Goal: Information Seeking & Learning: Learn about a topic

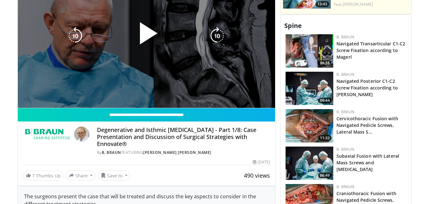
scroll to position [324, 0]
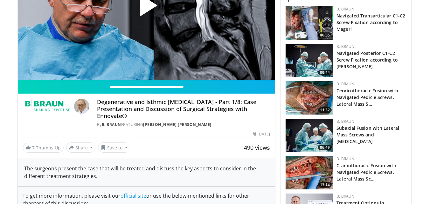
click at [55, 103] on img at bounding box center [47, 106] width 49 height 15
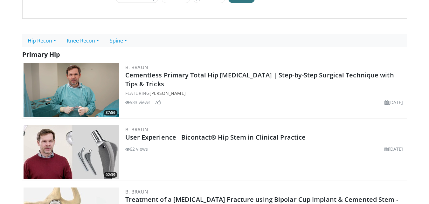
scroll to position [108, 0]
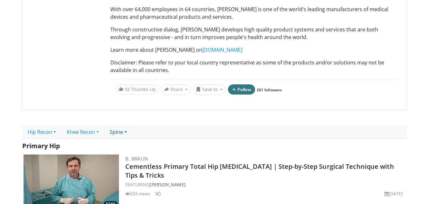
click at [125, 136] on link "Spine" at bounding box center [118, 132] width 28 height 13
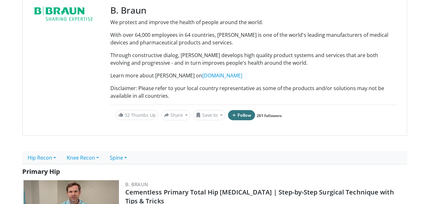
scroll to position [0, 0]
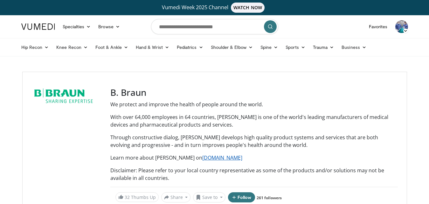
click at [202, 160] on link "[DOMAIN_NAME]" at bounding box center [222, 158] width 40 height 7
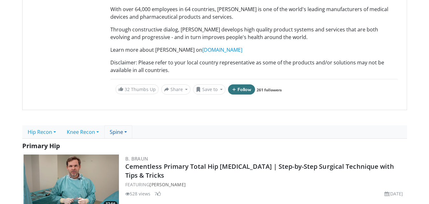
click at [123, 131] on link "Spine" at bounding box center [118, 132] width 28 height 13
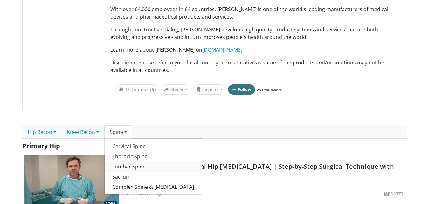
click at [134, 166] on link "Lumbar Spine" at bounding box center [153, 167] width 97 height 10
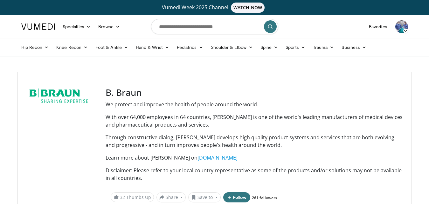
scroll to position [108, 0]
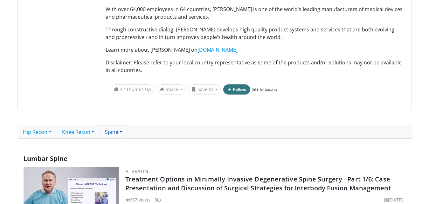
click at [128, 133] on link "Spine" at bounding box center [114, 132] width 28 height 13
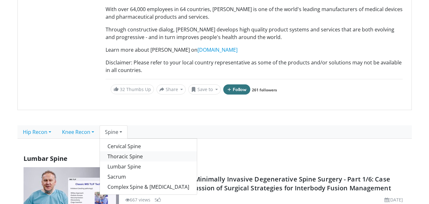
click at [143, 154] on link "Thoracic Spine" at bounding box center [148, 157] width 97 height 10
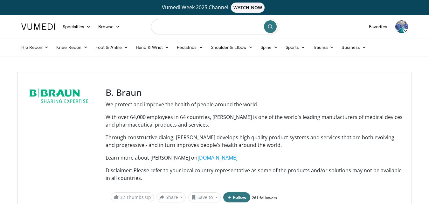
click at [166, 25] on input "Search topics, interventions" at bounding box center [214, 26] width 127 height 15
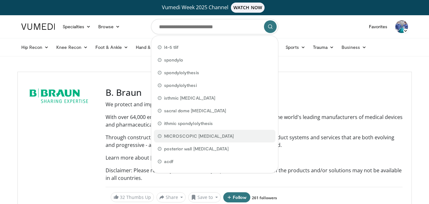
click at [215, 138] on span "MICROSCOPIC DISCECTOMY" at bounding box center [199, 136] width 70 height 6
type input "**********"
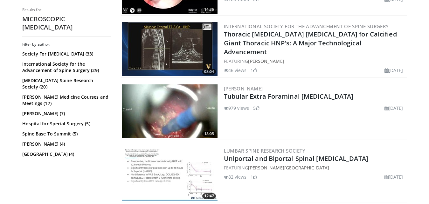
scroll to position [432, 0]
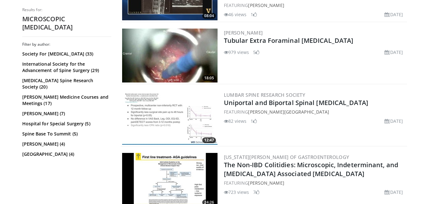
click at [176, 46] on img at bounding box center [169, 56] width 95 height 54
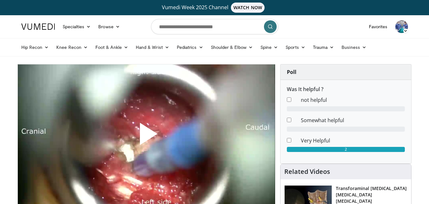
click at [146, 137] on span "Video Player" at bounding box center [146, 137] width 0 height 0
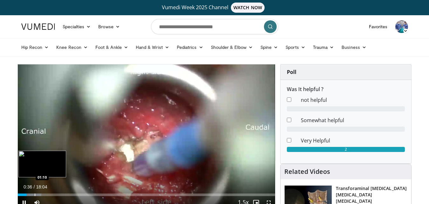
click at [31, 193] on div "Loaded : 9.21% 00:36 01:10" at bounding box center [147, 193] width 258 height 6
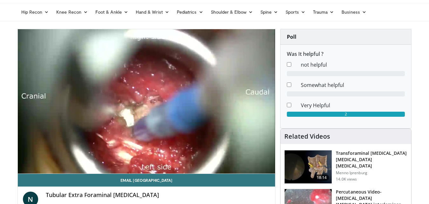
drag, startPoint x: 3, startPoint y: 107, endPoint x: 1, endPoint y: 114, distance: 7.9
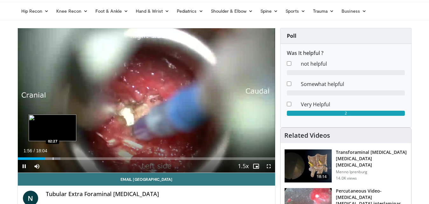
click at [52, 160] on div "Progress Bar" at bounding box center [48, 159] width 23 height 3
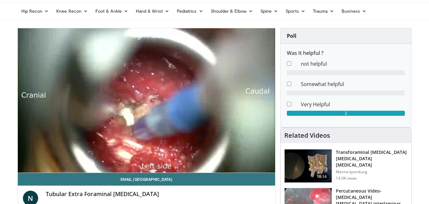
click at [60, 157] on video-js "**********" at bounding box center [147, 100] width 258 height 145
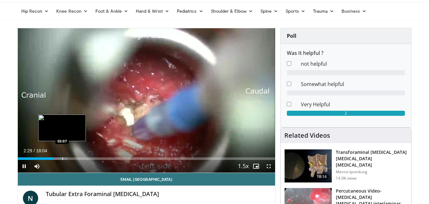
click at [62, 160] on div "Progress Bar" at bounding box center [62, 159] width 1 height 3
click at [70, 155] on div "Loaded : 24.86% 03:27 03:42" at bounding box center [147, 157] width 258 height 6
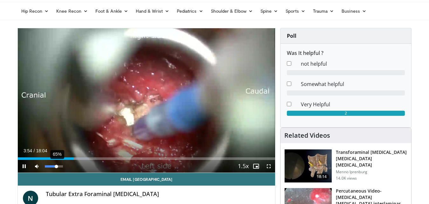
click at [57, 167] on div "Volume Level" at bounding box center [51, 167] width 12 height 2
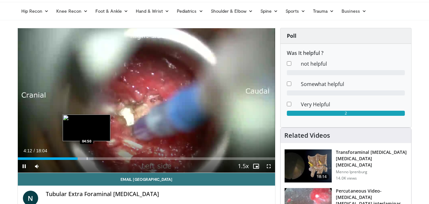
click at [86, 160] on div "Loaded : 29.46% 04:12 04:50" at bounding box center [147, 159] width 258 height 3
click at [92, 160] on div "Loaded : 29.46% 04:51 05:09" at bounding box center [147, 159] width 258 height 3
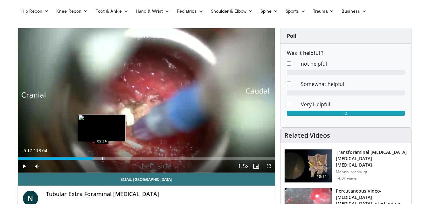
click at [102, 159] on div "Loaded : 34.07% 05:17 05:54" at bounding box center [147, 159] width 258 height 3
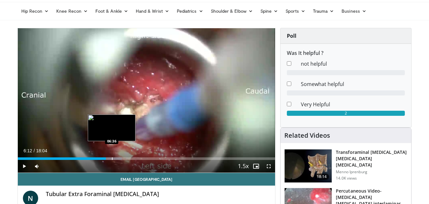
click at [112, 158] on div "Loaded : 40.51% 06:12 06:36" at bounding box center [147, 159] width 258 height 3
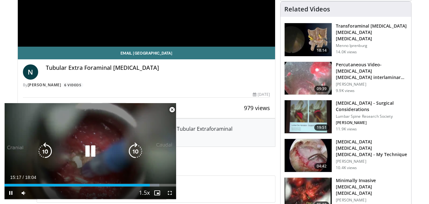
scroll to position [252, 0]
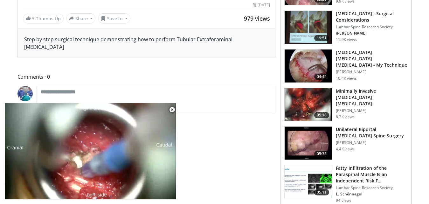
click at [311, 102] on img at bounding box center [308, 104] width 47 height 33
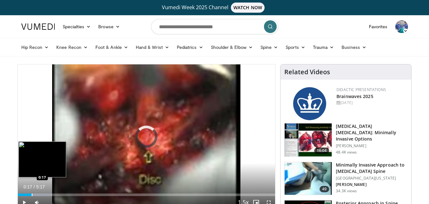
click at [31, 193] on div "Loaded : 12.61% 0:17 0:17" at bounding box center [147, 193] width 258 height 6
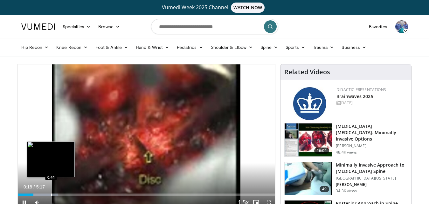
click at [51, 195] on div "Loaded : 15.76% 0:19 0:41" at bounding box center [147, 195] width 258 height 3
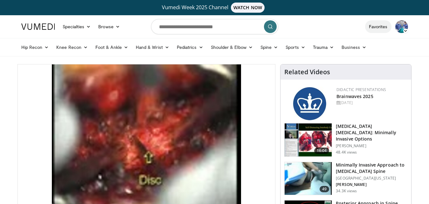
click at [384, 21] on link "Favorites" at bounding box center [378, 26] width 26 height 13
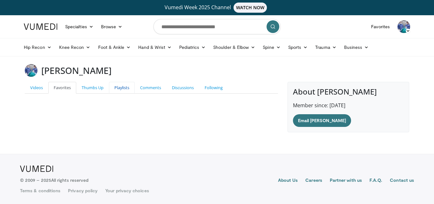
click at [125, 91] on link "Playlists" at bounding box center [122, 88] width 26 height 12
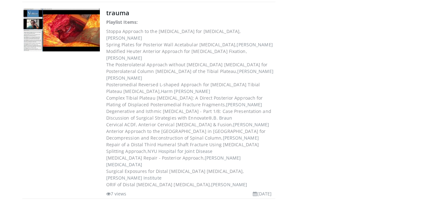
scroll to position [216, 0]
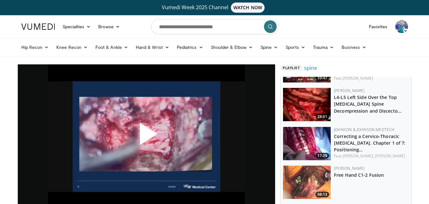
scroll to position [551, 0]
click at [303, 100] on img at bounding box center [307, 104] width 48 height 33
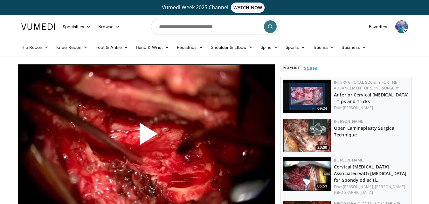
click at [146, 137] on span "Video Player" at bounding box center [146, 137] width 0 height 0
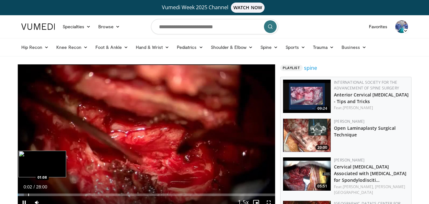
click at [28, 194] on div "Loaded : 2.36% 00:02 01:08" at bounding box center [147, 195] width 258 height 3
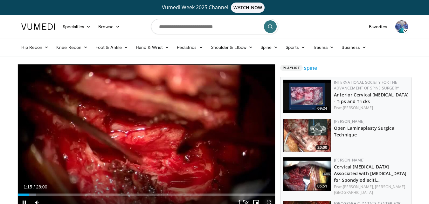
click at [270, 201] on span "Video Player" at bounding box center [268, 203] width 13 height 13
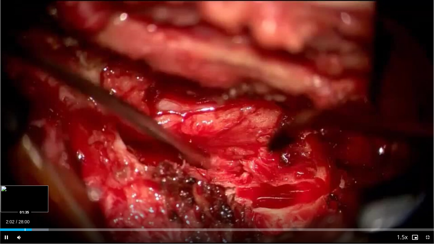
click at [25, 204] on div "Progress Bar" at bounding box center [25, 230] width 1 height 3
click at [4, 204] on span "Video Player" at bounding box center [6, 237] width 13 height 13
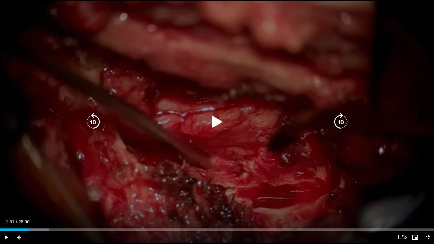
click at [215, 124] on icon "Video Player" at bounding box center [217, 122] width 18 height 18
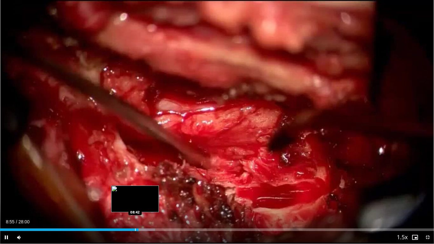
click at [135, 204] on div "Progress Bar" at bounding box center [135, 230] width 1 height 3
click at [136, 204] on div "Progress Bar" at bounding box center [136, 230] width 1 height 3
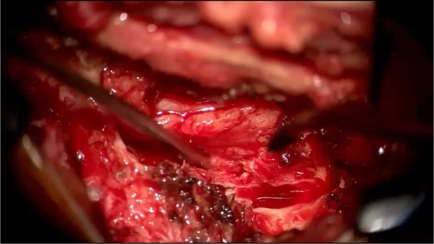
click at [2, 204] on div "10 seconds Tap to unmute" at bounding box center [217, 122] width 434 height 244
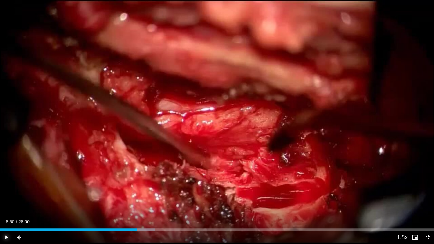
click at [5, 204] on span "Video Player" at bounding box center [6, 237] width 13 height 13
click at [4, 204] on span "Video Player" at bounding box center [6, 237] width 13 height 13
click at [7, 204] on span "Video Player" at bounding box center [6, 237] width 13 height 13
click at [5, 204] on span "Video Player" at bounding box center [6, 237] width 13 height 13
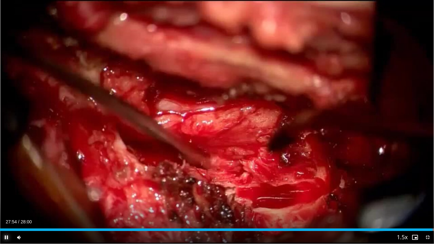
click at [2, 204] on span "Video Player" at bounding box center [6, 237] width 13 height 13
